Goal: Check status: Check status

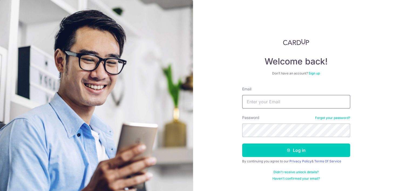
click at [250, 102] on input "Email" at bounding box center [296, 101] width 108 height 13
type input "[PERSON_NAME][EMAIL_ADDRESS][PERSON_NAME][DOMAIN_NAME]"
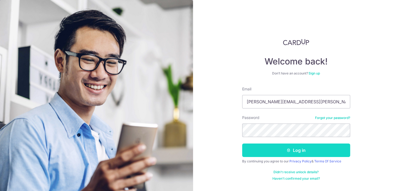
click at [253, 151] on button "Log in" at bounding box center [296, 150] width 108 height 13
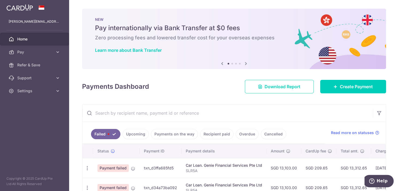
click at [179, 132] on link "Payments on the way" at bounding box center [174, 134] width 47 height 10
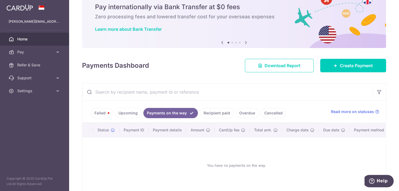
scroll to position [23, 0]
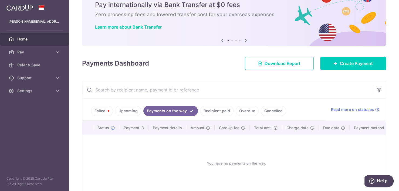
click at [130, 108] on link "Upcoming" at bounding box center [128, 111] width 26 height 10
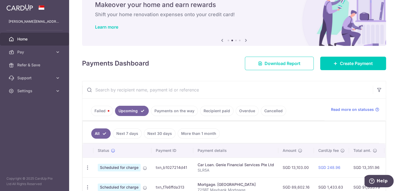
click at [251, 171] on p "SLR5A" at bounding box center [236, 170] width 76 height 5
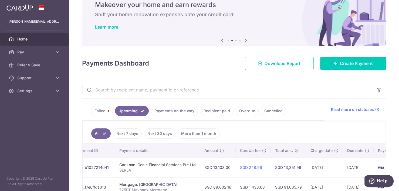
scroll to position [0, 106]
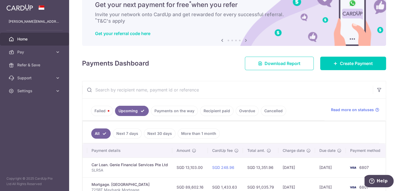
click at [204, 111] on link "Recipient paid" at bounding box center [216, 111] width 33 height 10
